Goal: Check status: Check status

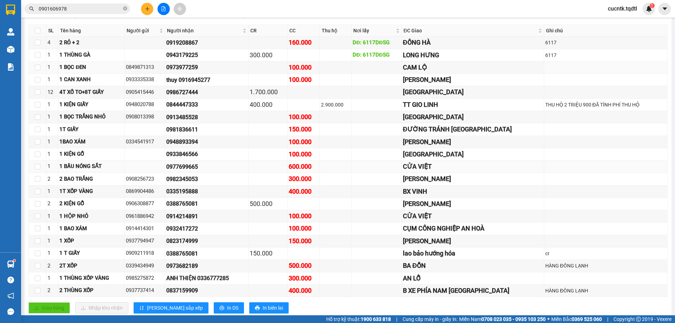
scroll to position [152, 0]
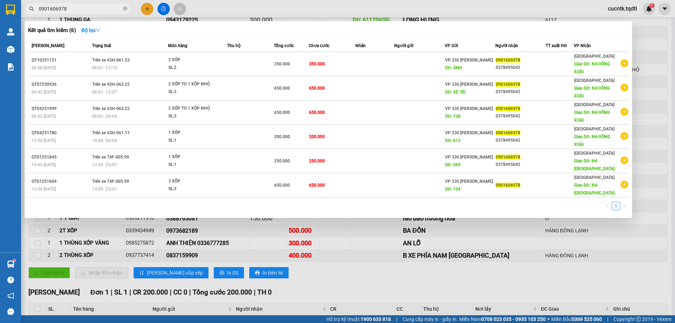
drag, startPoint x: 73, startPoint y: 5, endPoint x: 34, endPoint y: 14, distance: 39.7
click at [34, 14] on div "Kết quả tìm kiếm ( 6 ) Bộ lọc Mã ĐH Trạng thái Món hàng Thu hộ Tổng cước Chưa c…" at bounding box center [68, 9] width 137 height 12
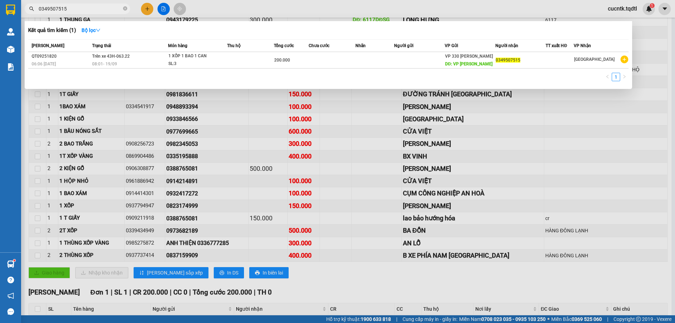
type input "0349507515"
click at [562, 7] on div at bounding box center [337, 161] width 675 height 323
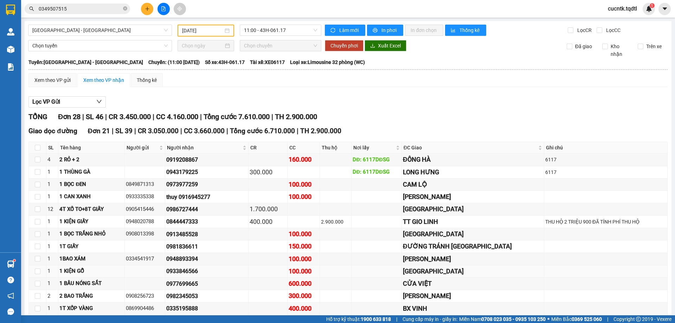
scroll to position [70, 0]
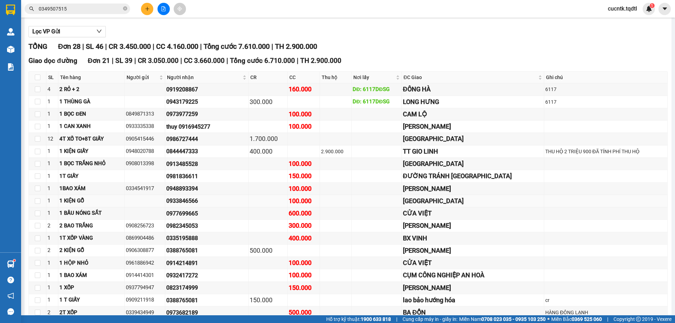
click at [288, 201] on td at bounding box center [268, 201] width 39 height 12
click at [212, 228] on div "0982345053" at bounding box center [206, 226] width 81 height 9
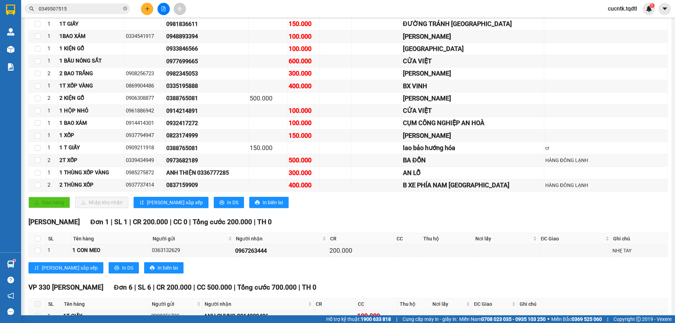
scroll to position [187, 0]
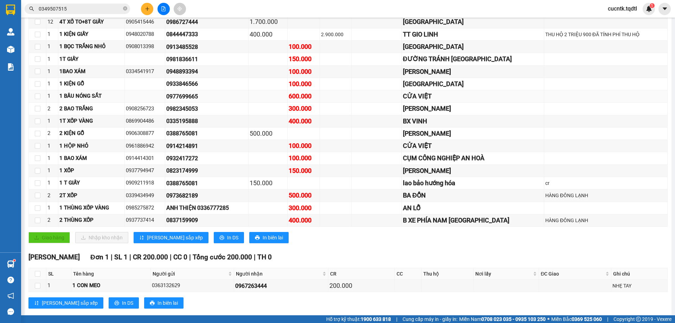
click at [317, 100] on div "600.000" at bounding box center [304, 96] width 30 height 10
click at [474, 100] on div "CỬA VIỆT" at bounding box center [473, 96] width 140 height 10
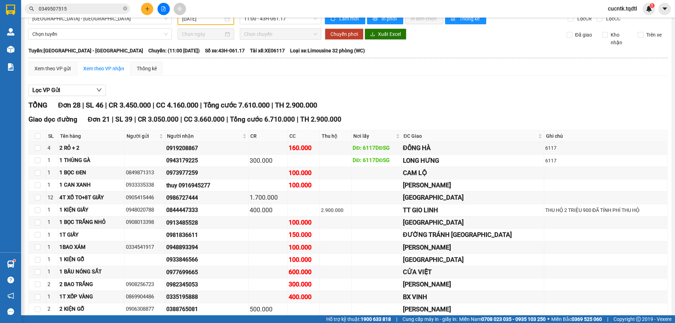
scroll to position [0, 0]
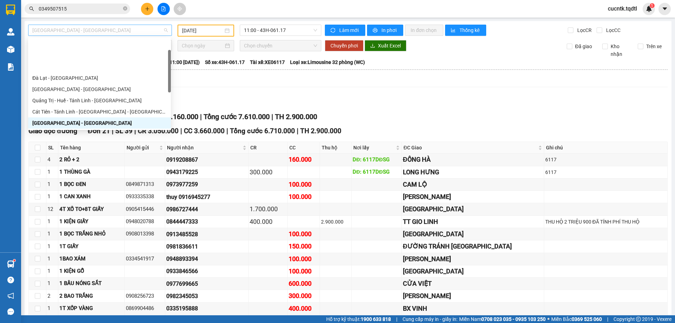
click at [167, 30] on div "[GEOGRAPHIC_DATA] - [GEOGRAPHIC_DATA]" at bounding box center [100, 30] width 144 height 11
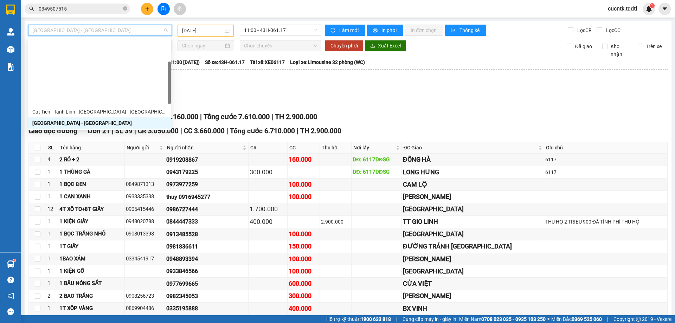
scroll to position [70, 0]
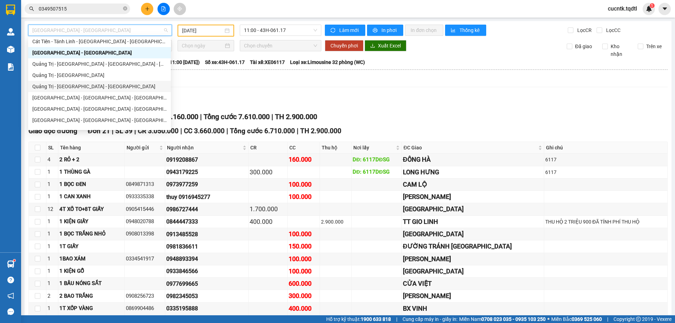
click at [100, 88] on div "Quảng Trị - [GEOGRAPHIC_DATA] - [GEOGRAPHIC_DATA]" at bounding box center [99, 87] width 134 height 8
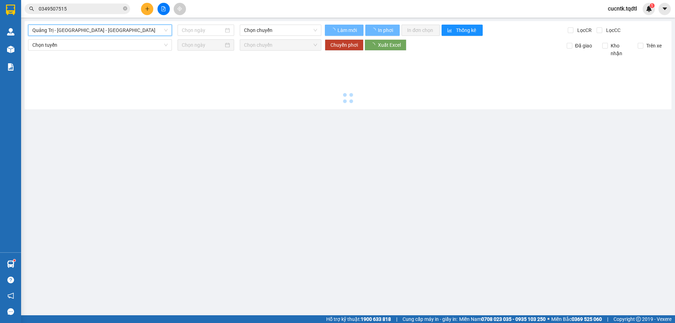
type input "[DATE]"
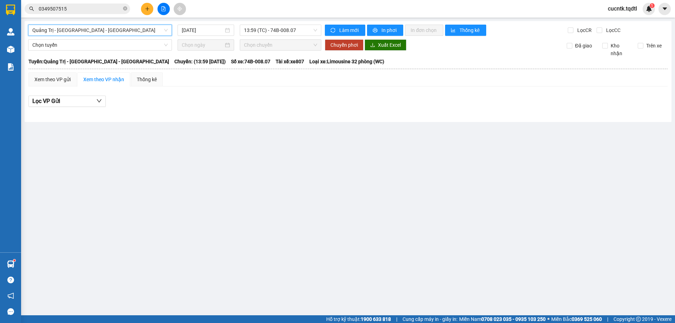
click at [139, 27] on span "Quảng Trị - [GEOGRAPHIC_DATA] - [GEOGRAPHIC_DATA]" at bounding box center [99, 30] width 135 height 11
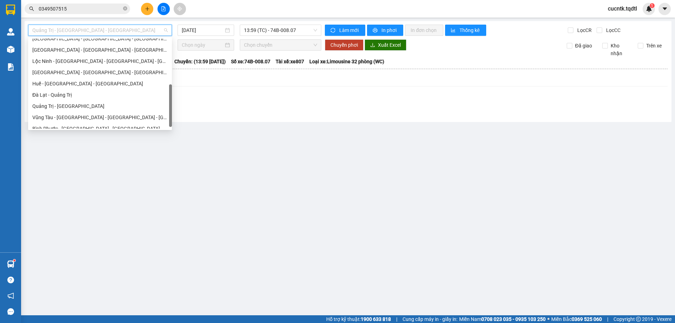
scroll to position [146, 0]
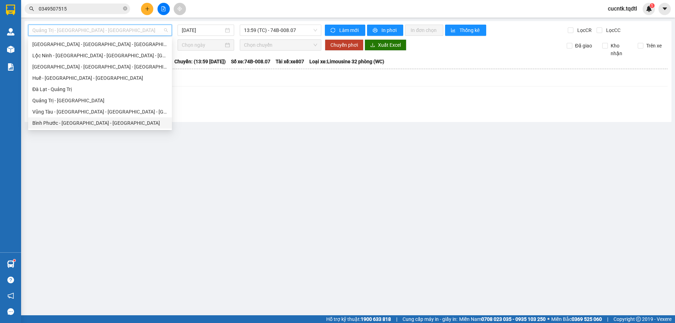
click at [96, 124] on div "Bình Phước - [GEOGRAPHIC_DATA] - [GEOGRAPHIC_DATA]" at bounding box center [99, 123] width 135 height 8
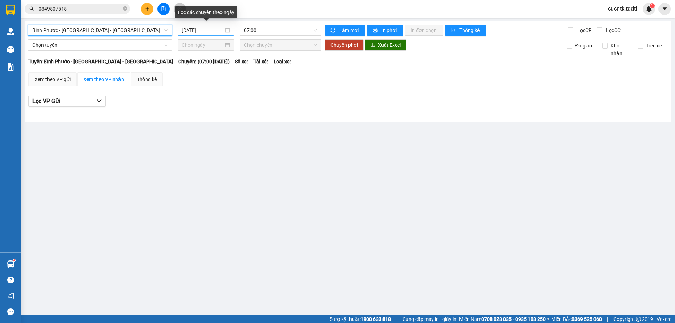
click at [227, 32] on div "[DATE]" at bounding box center [206, 30] width 48 height 8
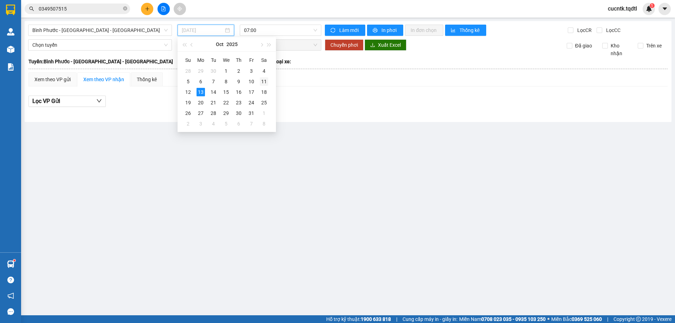
click at [267, 83] on div "11" at bounding box center [264, 81] width 8 height 8
type input "[DATE]"
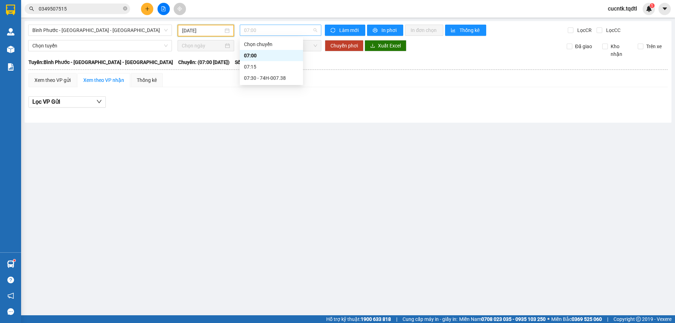
click at [266, 29] on span "07:00" at bounding box center [280, 30] width 73 height 11
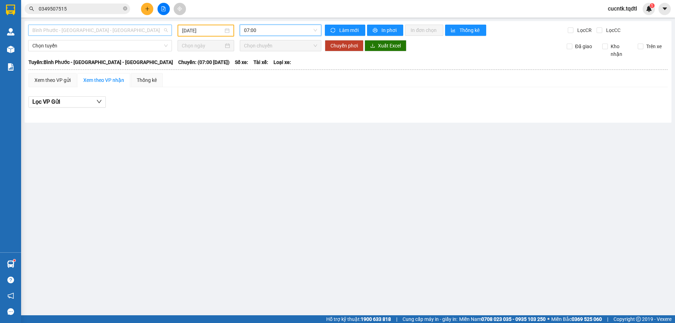
click at [144, 31] on span "Bình Phước - [GEOGRAPHIC_DATA] - [GEOGRAPHIC_DATA]" at bounding box center [99, 30] width 135 height 11
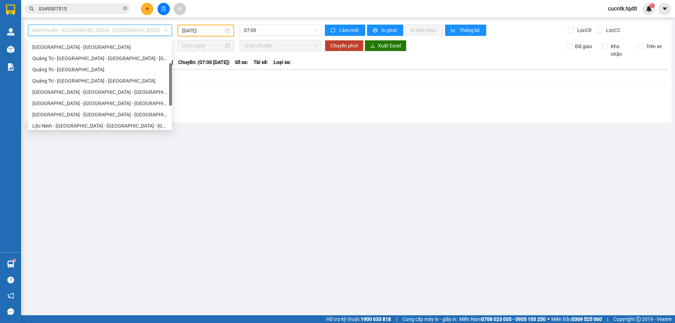
scroll to position [41, 0]
click at [123, 58] on div "Quảng Trị - Huế - Tánh Linh - [GEOGRAPHIC_DATA]" at bounding box center [99, 60] width 135 height 8
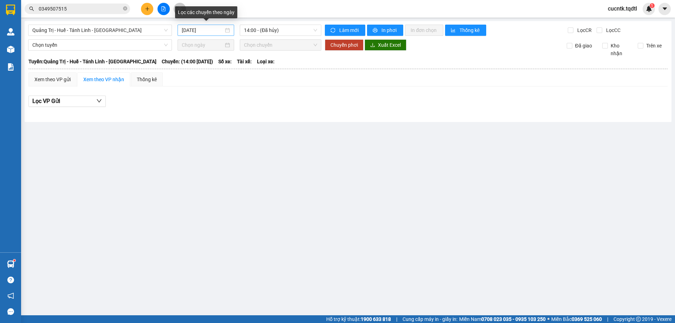
click at [228, 29] on div "[DATE]" at bounding box center [206, 30] width 48 height 8
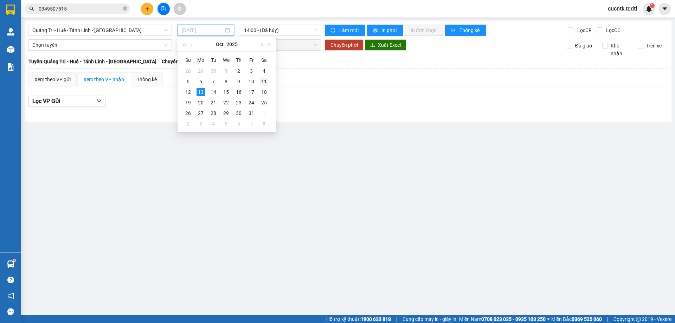
click at [261, 81] on div "11" at bounding box center [264, 81] width 8 height 8
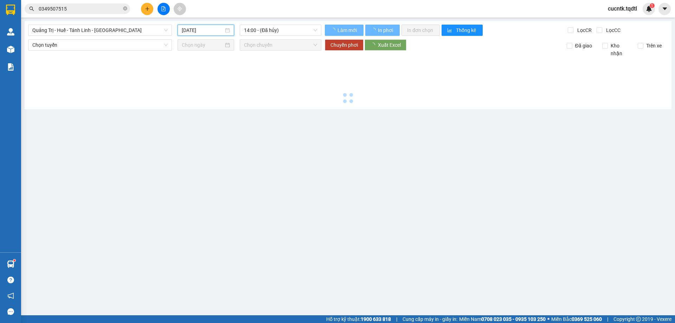
type input "[DATE]"
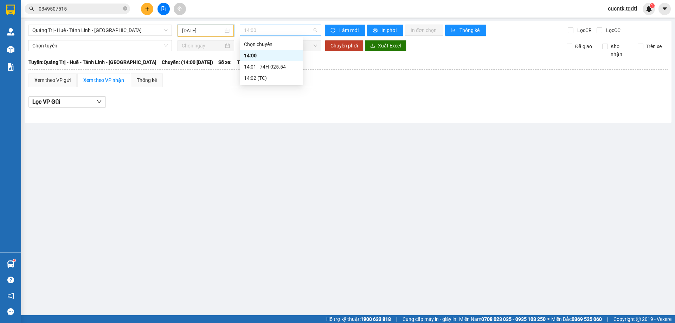
click at [278, 29] on span "14:00" at bounding box center [280, 30] width 73 height 11
click at [277, 69] on div "14:01 - 74H-025.54" at bounding box center [271, 67] width 55 height 8
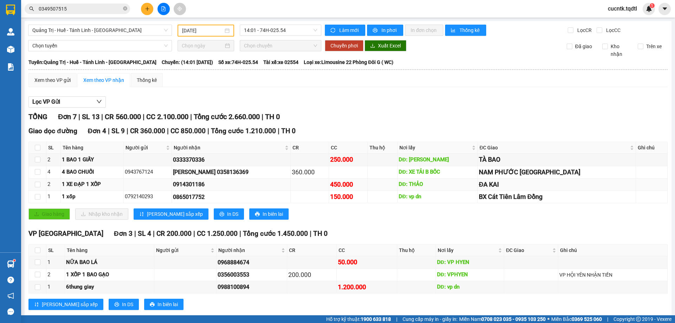
click at [356, 187] on div "450.000" at bounding box center [348, 185] width 36 height 10
click at [542, 186] on div "ĐA KAI" at bounding box center [557, 185] width 156 height 10
click at [85, 183] on div "1 XE ĐẠP 1 XỐP" at bounding box center [92, 184] width 60 height 8
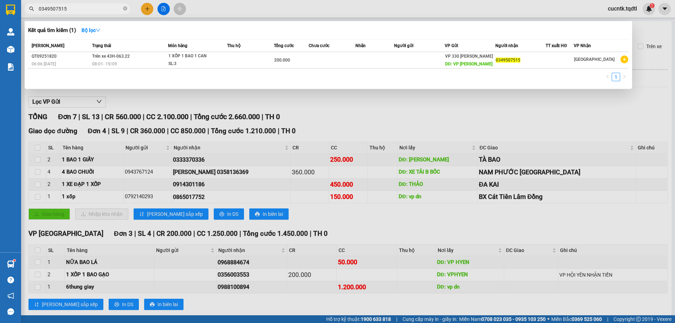
click at [81, 11] on input "0349507515" at bounding box center [80, 9] width 83 height 8
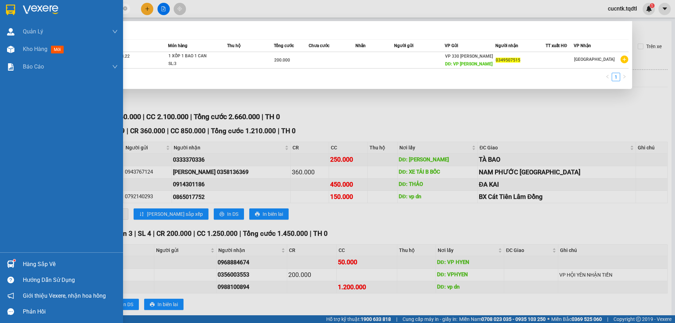
drag, startPoint x: 81, startPoint y: 11, endPoint x: 17, endPoint y: 18, distance: 64.3
click at [17, 18] on section "Kết quả tìm kiếm ( 1 ) Bộ lọc Mã ĐH Trạng thái Món hàng Thu hộ Tổng cước Chưa c…" at bounding box center [337, 161] width 675 height 323
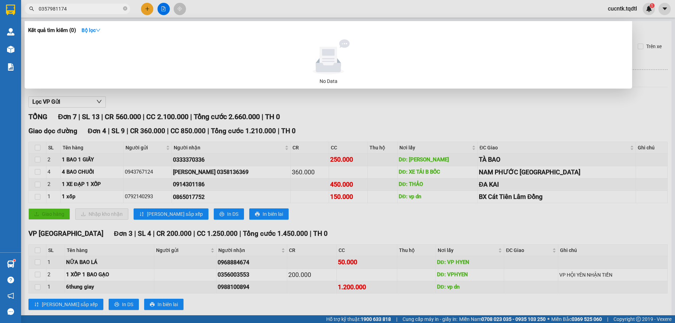
type input "0357981174"
click at [426, 69] on div at bounding box center [328, 56] width 595 height 35
click at [229, 15] on div at bounding box center [337, 161] width 675 height 323
